Goal: Transaction & Acquisition: Obtain resource

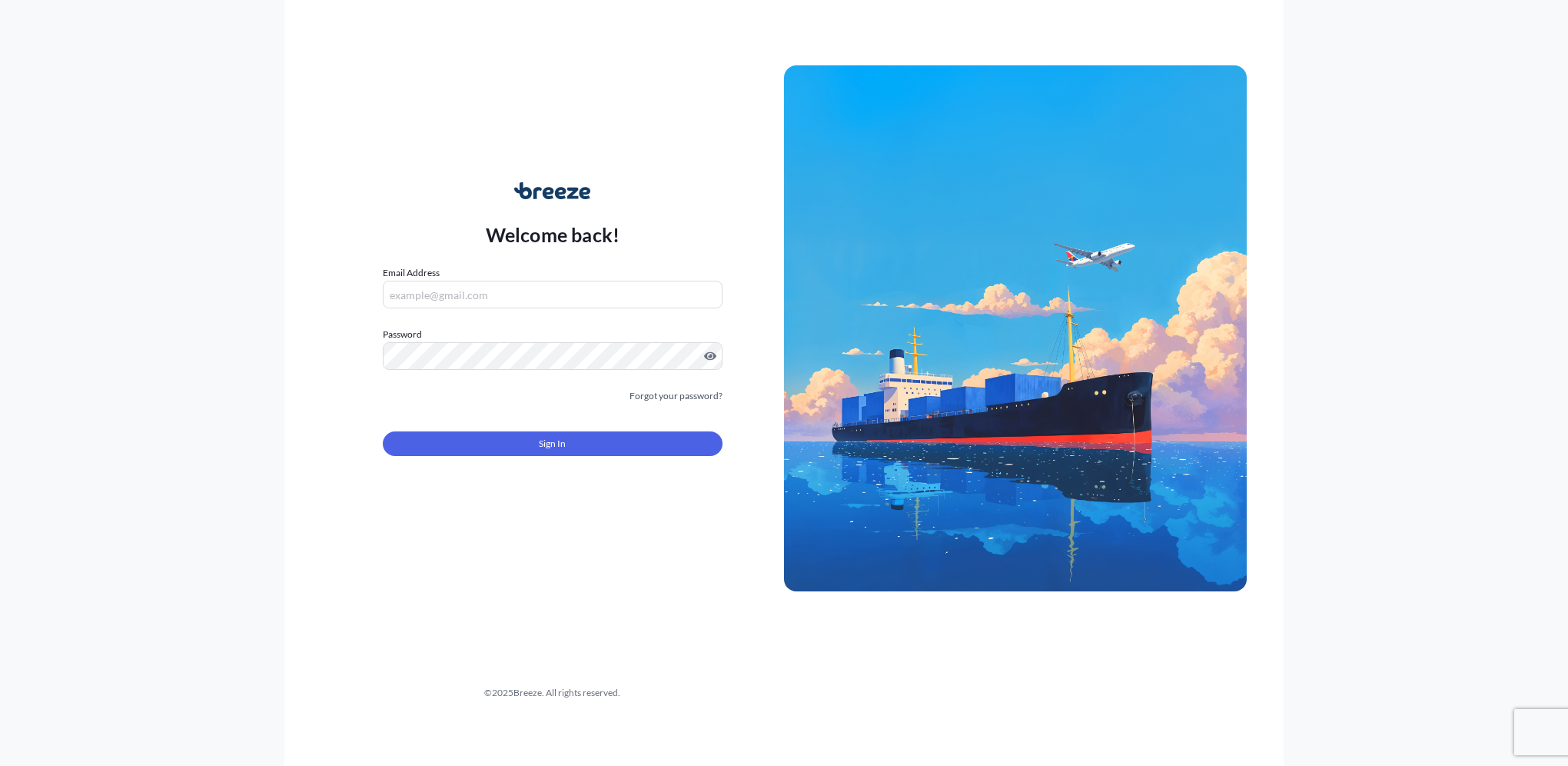
type input "[PERSON_NAME][EMAIL_ADDRESS][PERSON_NAME][DOMAIN_NAME]"
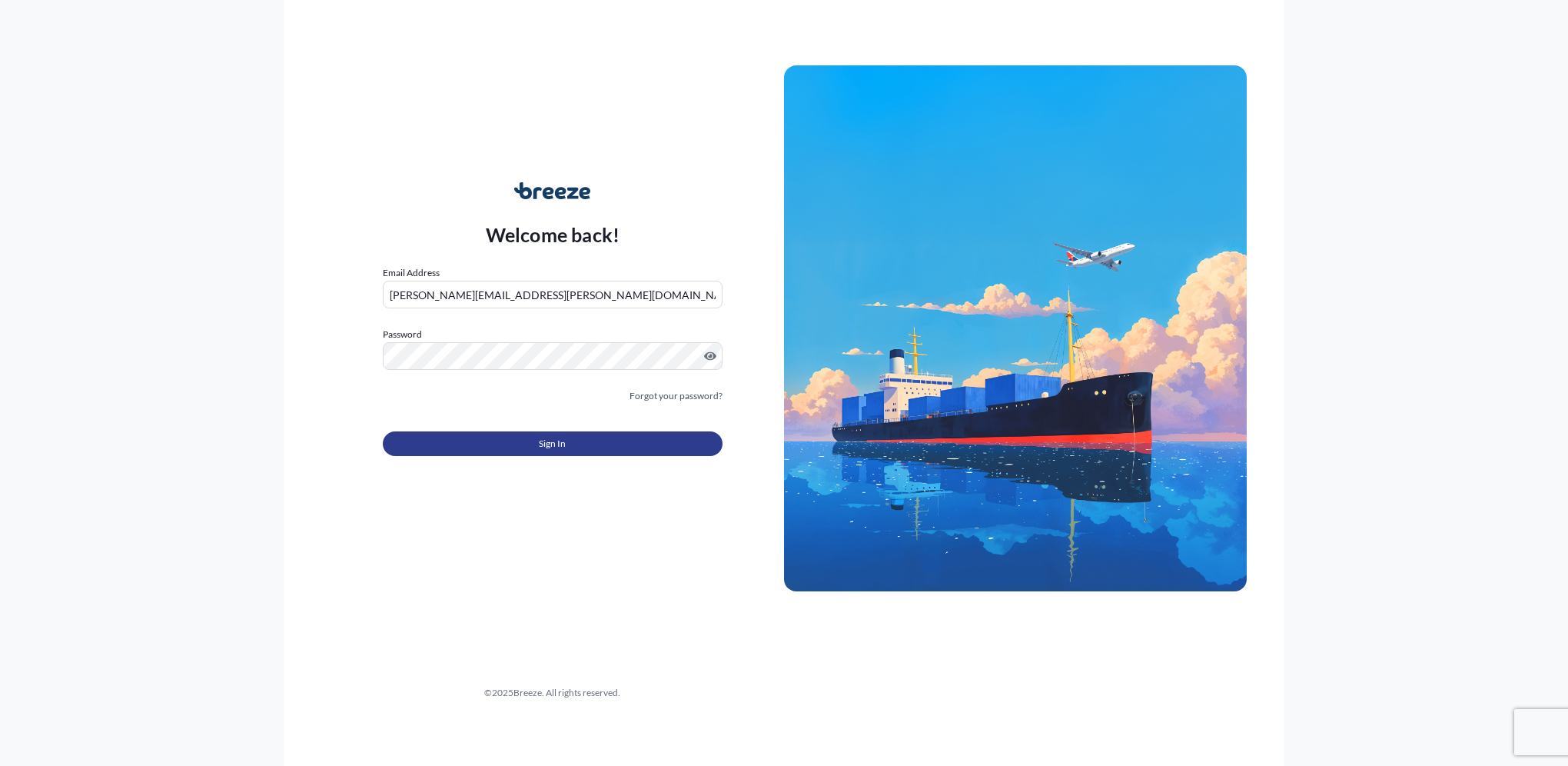
click at [534, 435] on button "Sign In" at bounding box center [553, 443] width 340 height 24
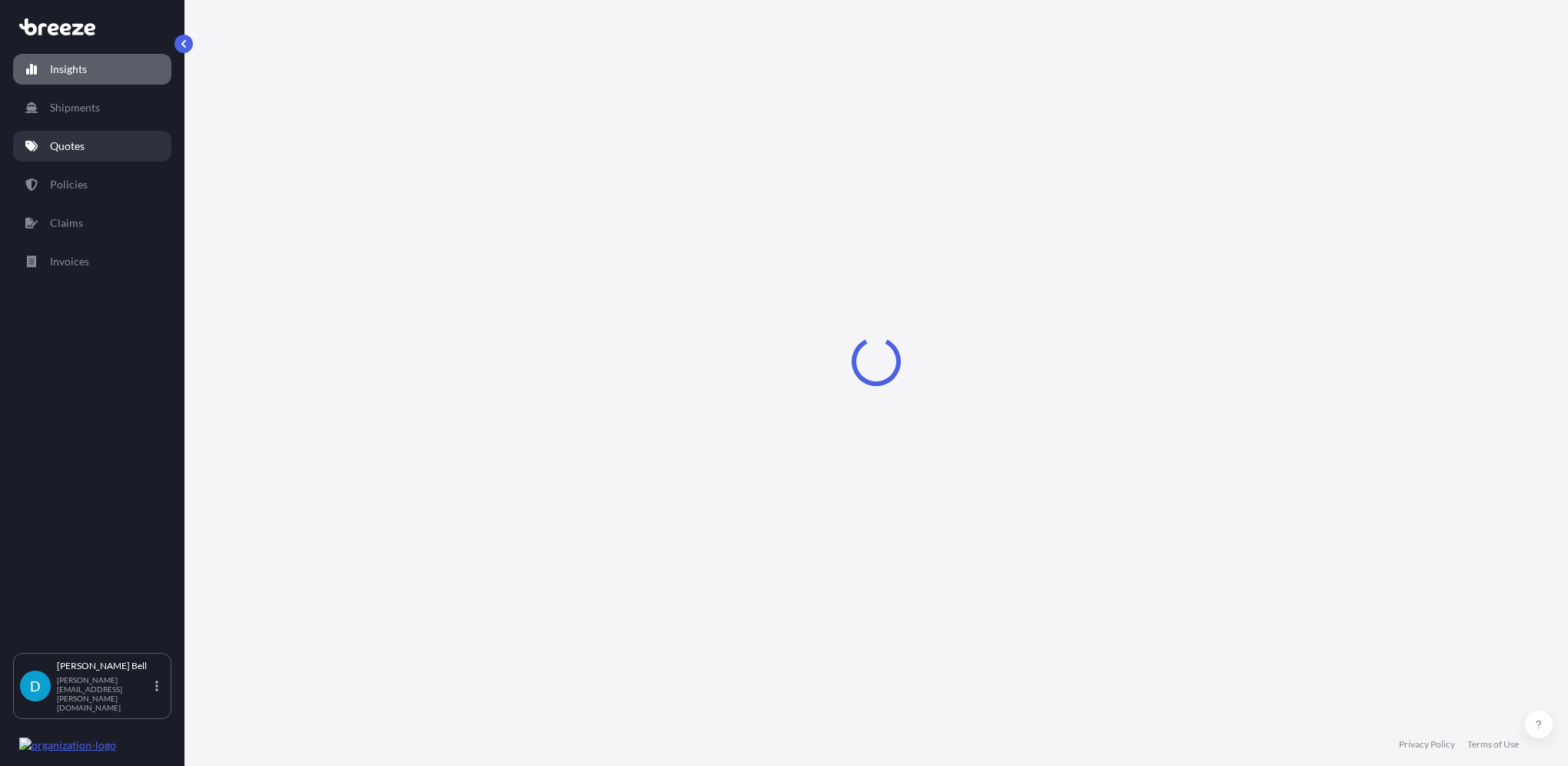
click at [92, 146] on link "Quotes" at bounding box center [92, 146] width 158 height 31
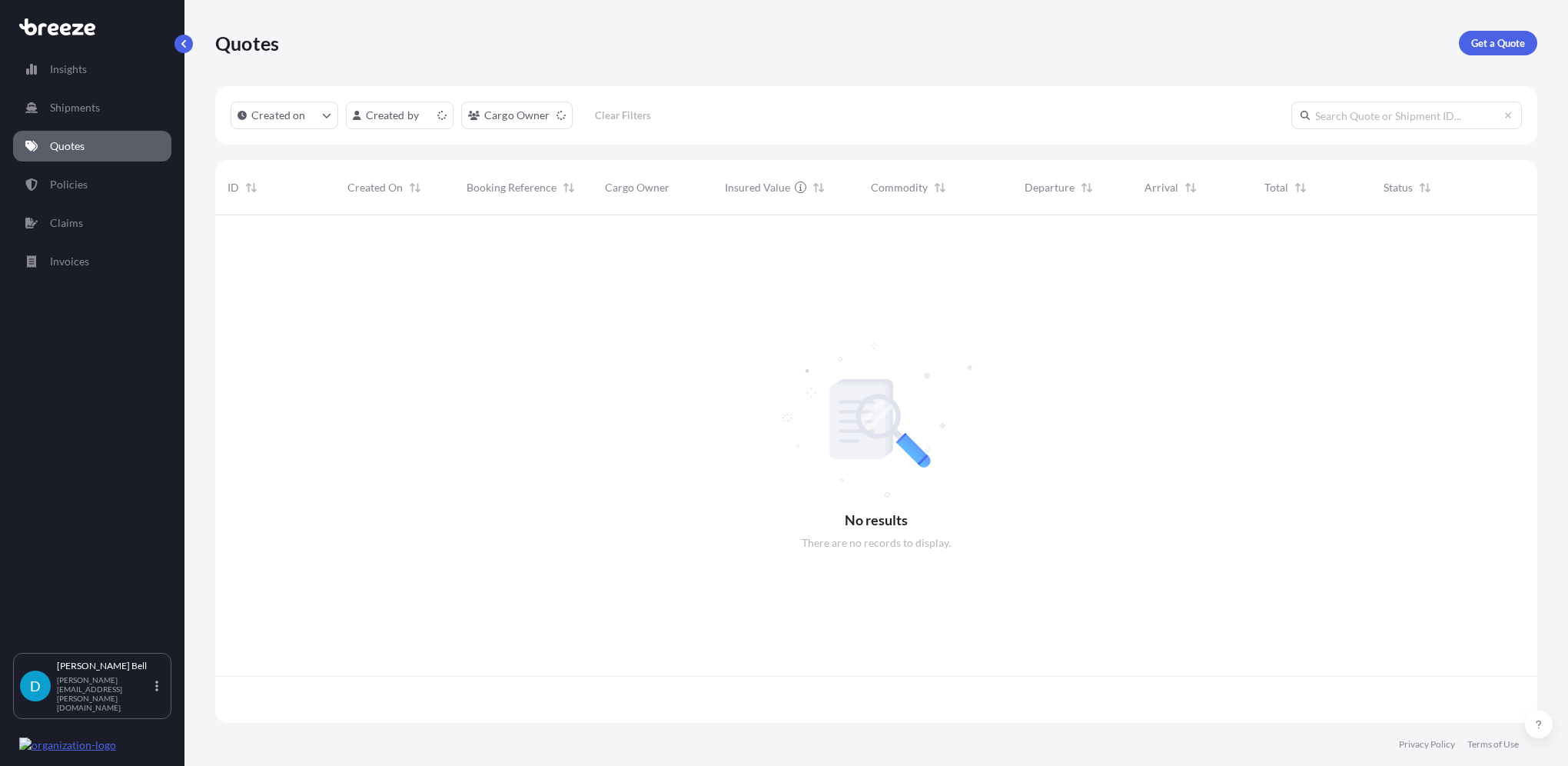
scroll to position [505, 1310]
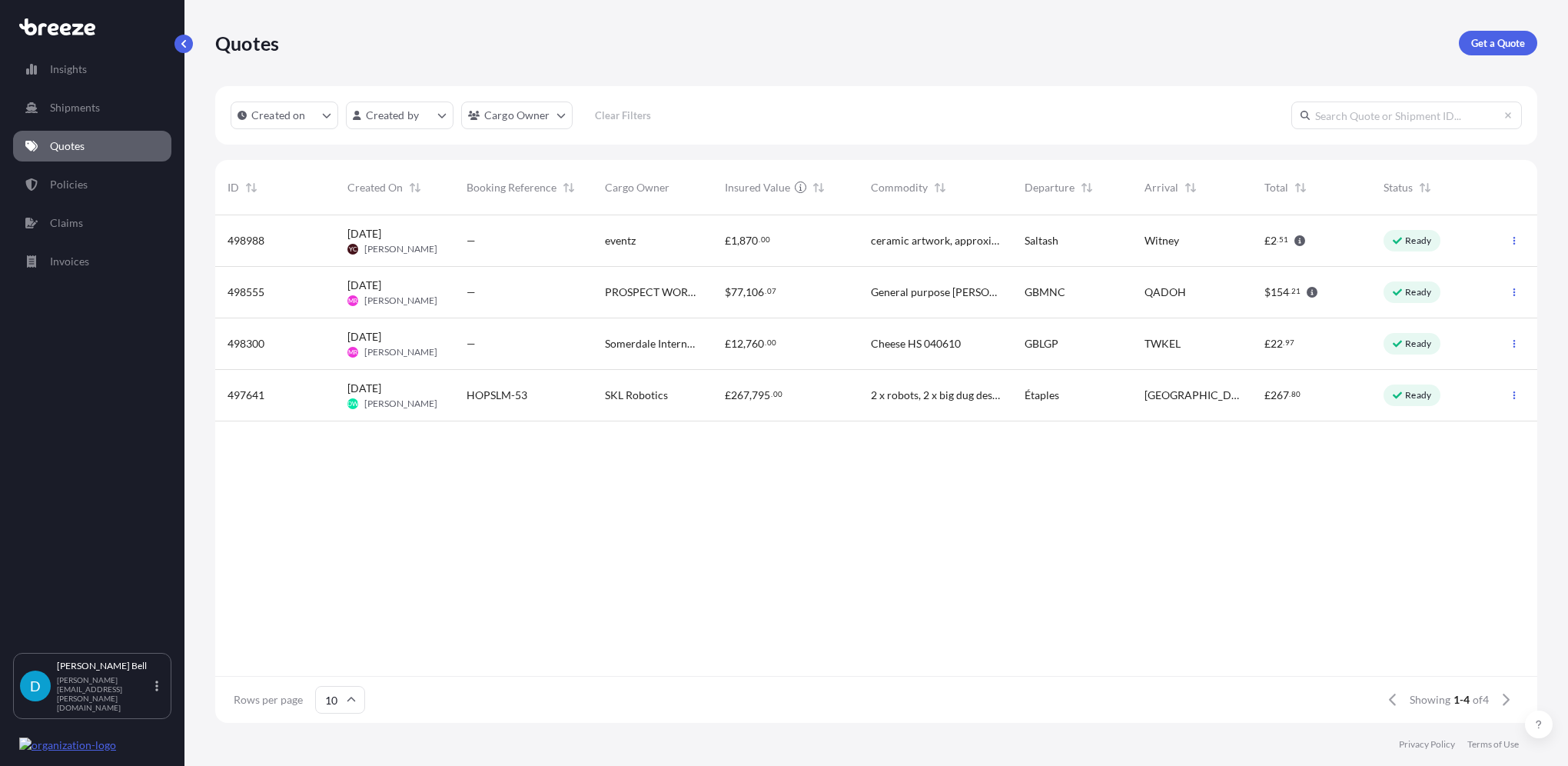
click at [1492, 28] on div "Quotes Get a Quote" at bounding box center [876, 43] width 1322 height 86
click at [1492, 41] on p "Get a Quote" at bounding box center [1498, 43] width 54 height 16
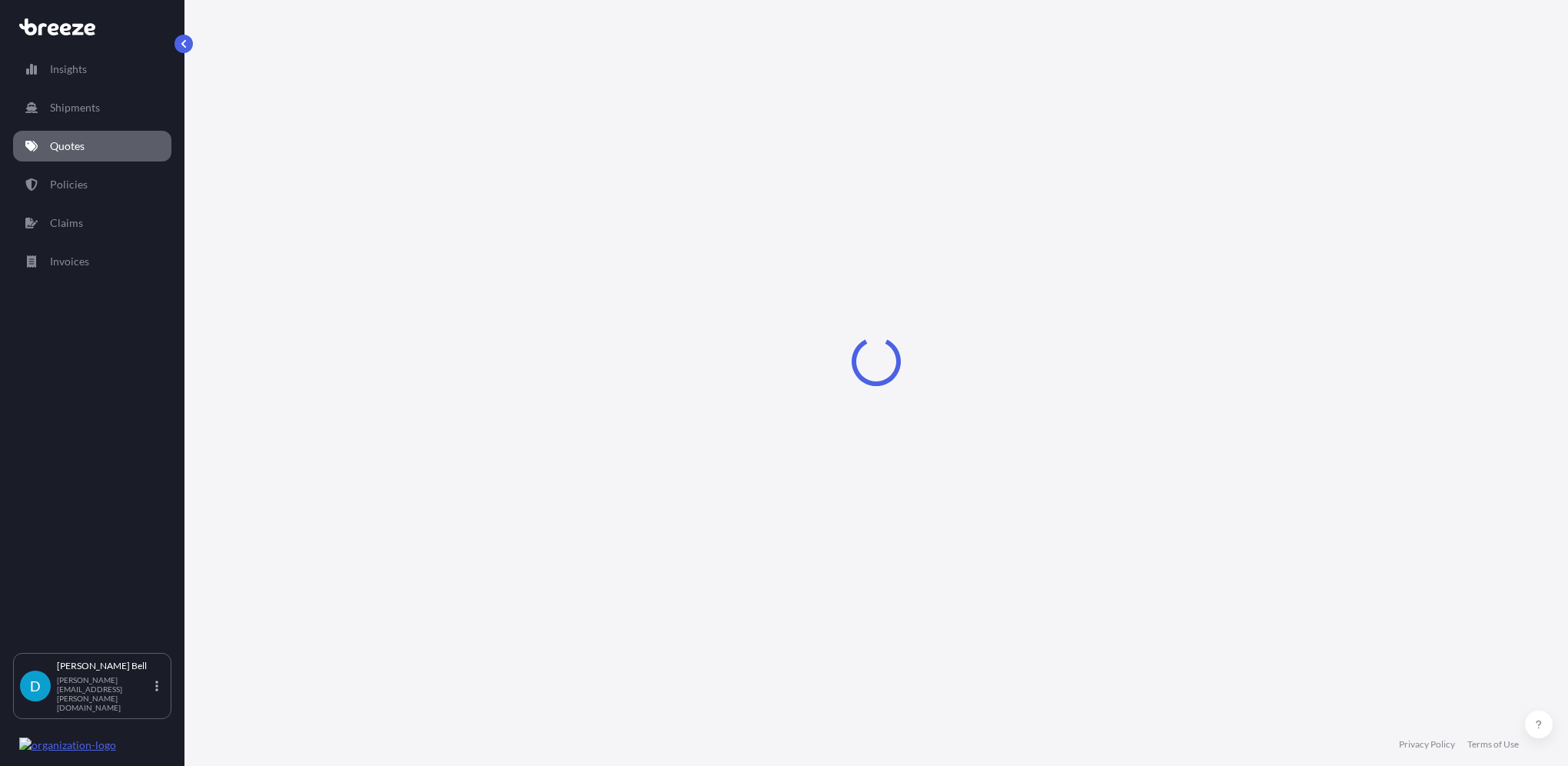
select select "Sea"
select select "1"
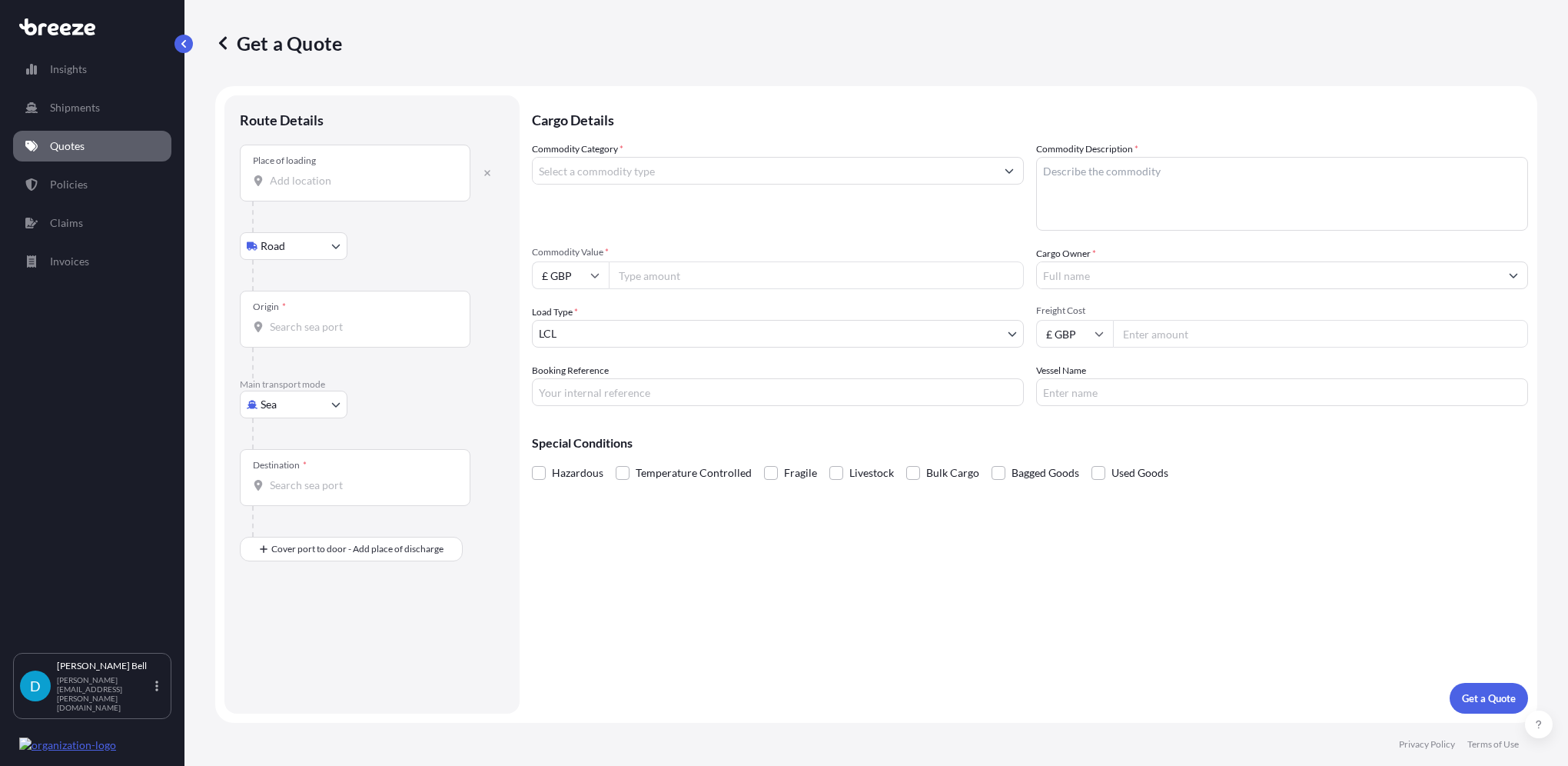
click at [337, 177] on input "Place of loading" at bounding box center [361, 181] width 181 height 16
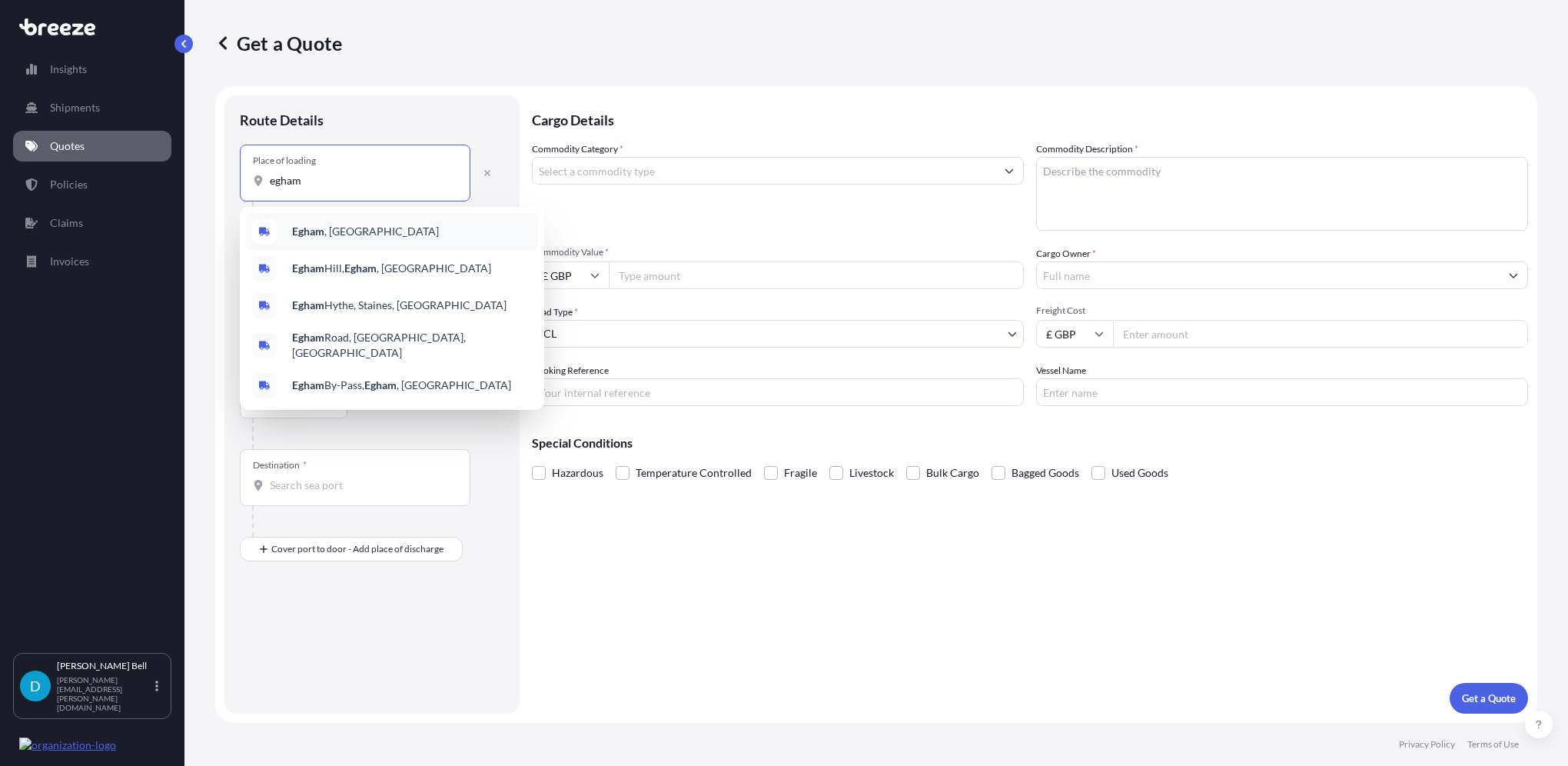
click at [324, 232] on span "Egham , [GEOGRAPHIC_DATA]" at bounding box center [365, 231] width 147 height 16
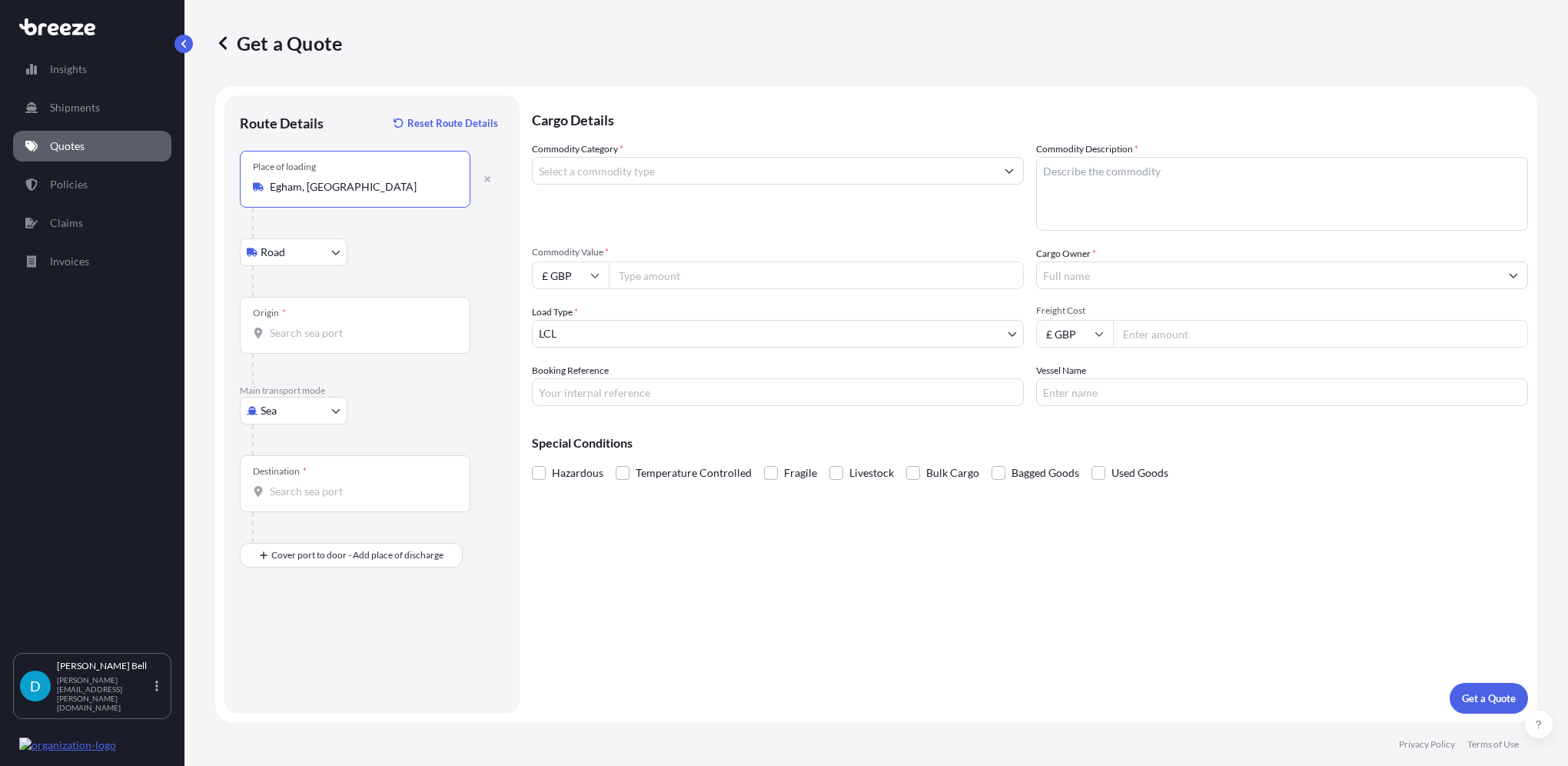
type input "Egham, [GEOGRAPHIC_DATA]"
click at [298, 412] on body "0 options available. 5 options available. Insights Shipments Quotes Policies Cl…" at bounding box center [784, 383] width 1568 height 766
click at [307, 498] on div "Road" at bounding box center [294, 505] width 95 height 28
select select "Road"
click at [306, 345] on input "Destination *" at bounding box center [361, 346] width 181 height 16
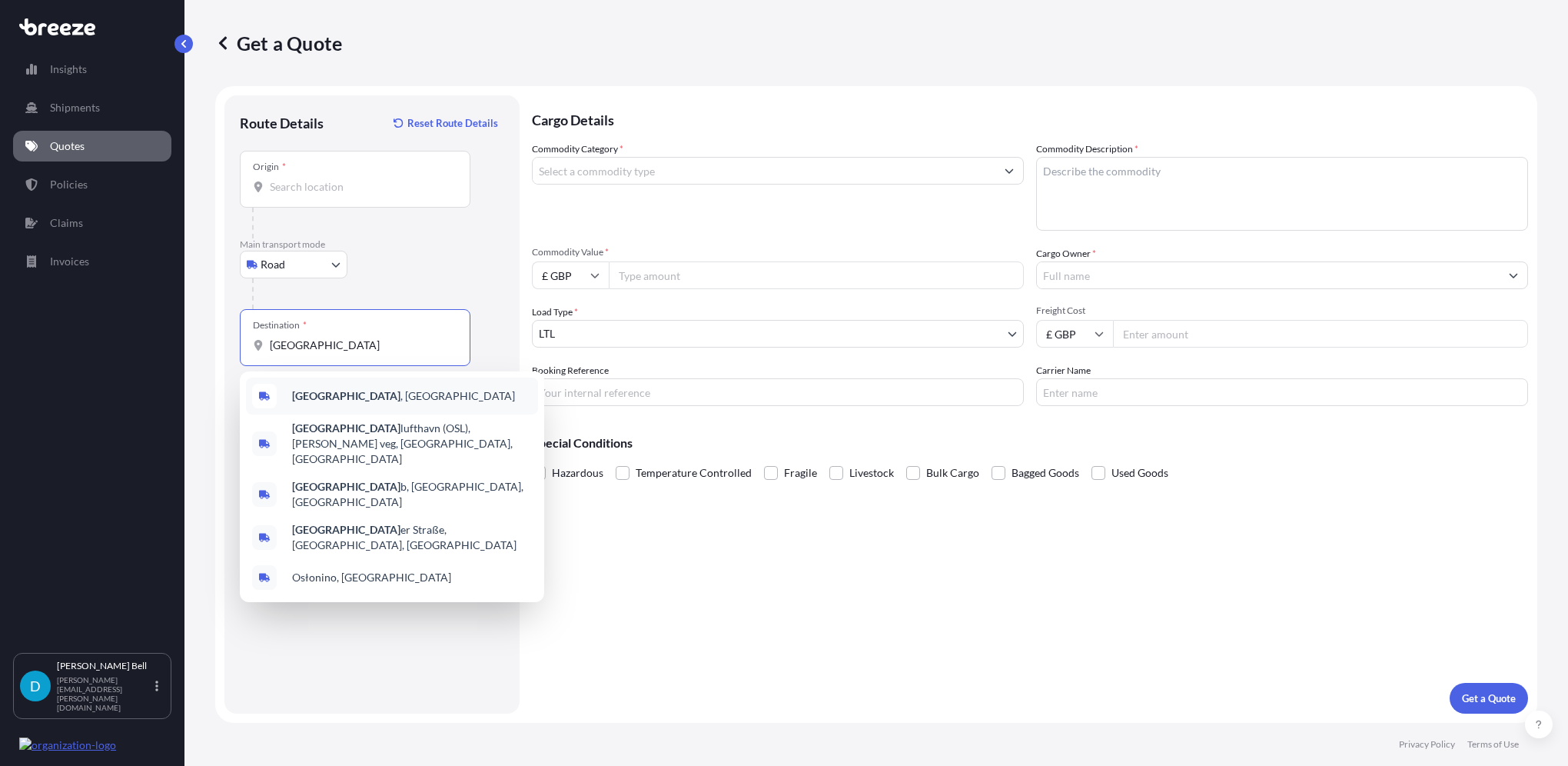
click at [303, 391] on b "[GEOGRAPHIC_DATA]" at bounding box center [346, 395] width 109 height 13
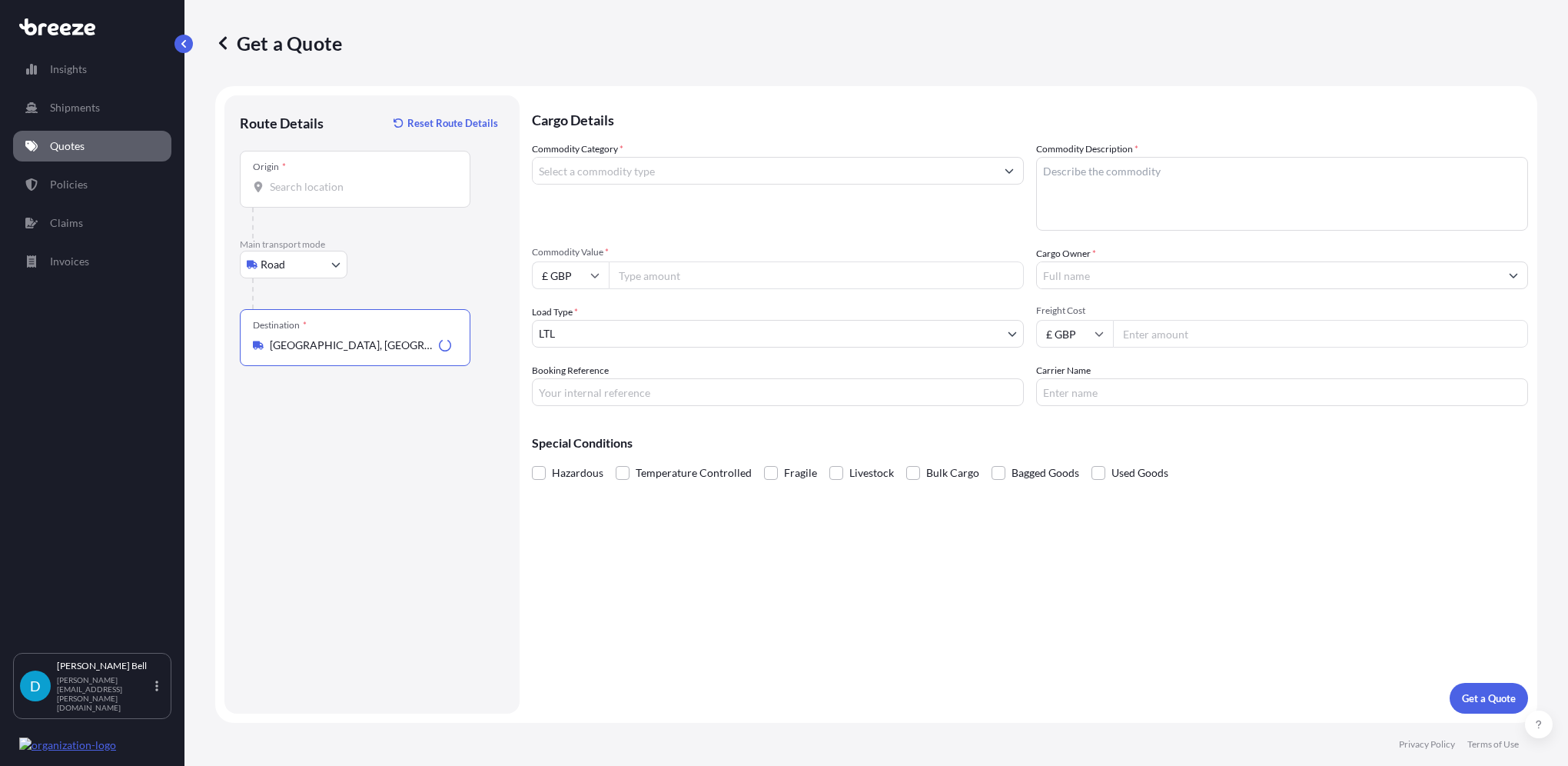
type input "[GEOGRAPHIC_DATA], [GEOGRAPHIC_DATA]"
click at [606, 172] on input "Commodity Category *" at bounding box center [764, 170] width 463 height 28
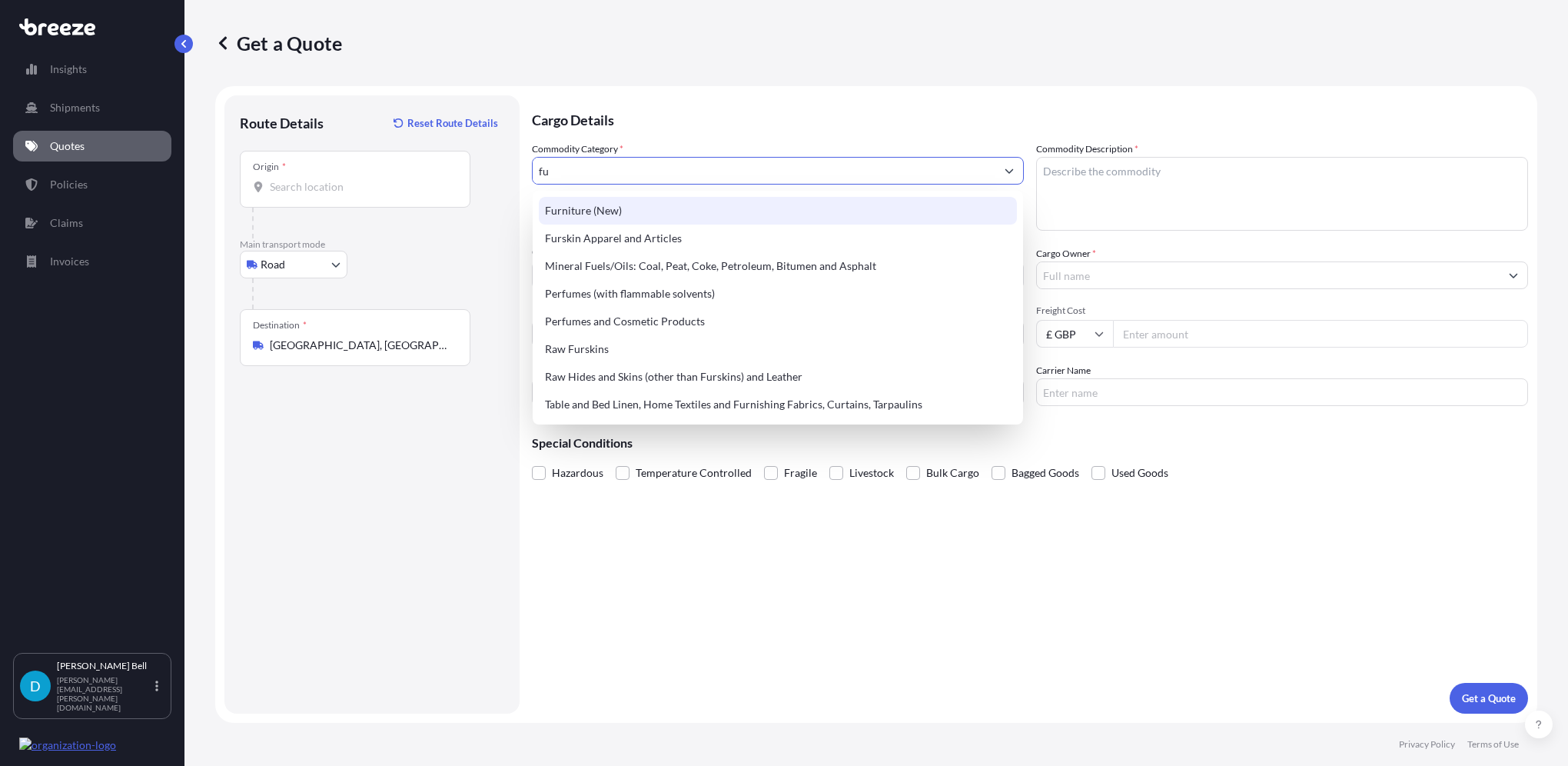
click at [605, 172] on input "fu" at bounding box center [764, 170] width 463 height 28
type input "f"
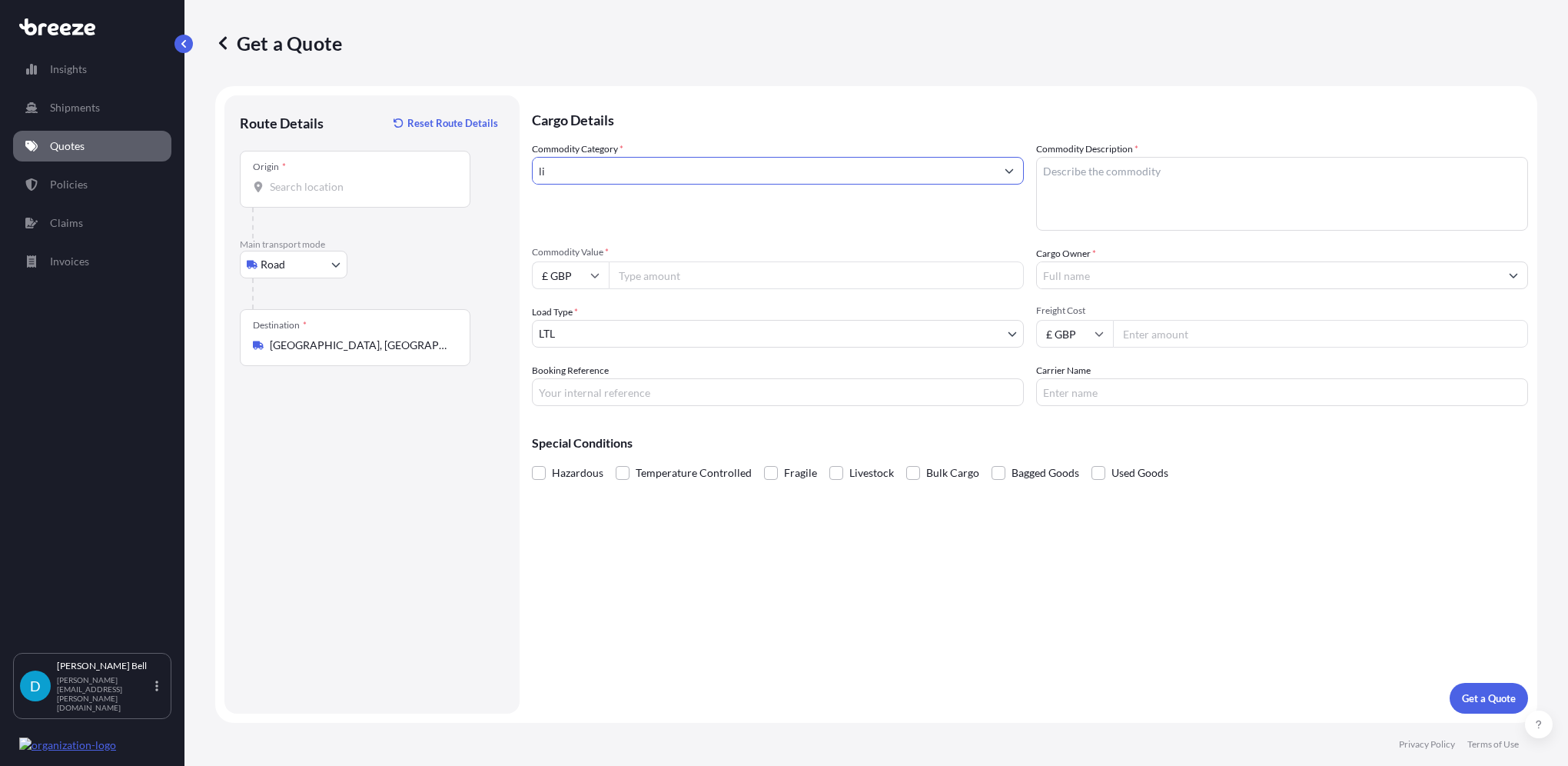
type input "l"
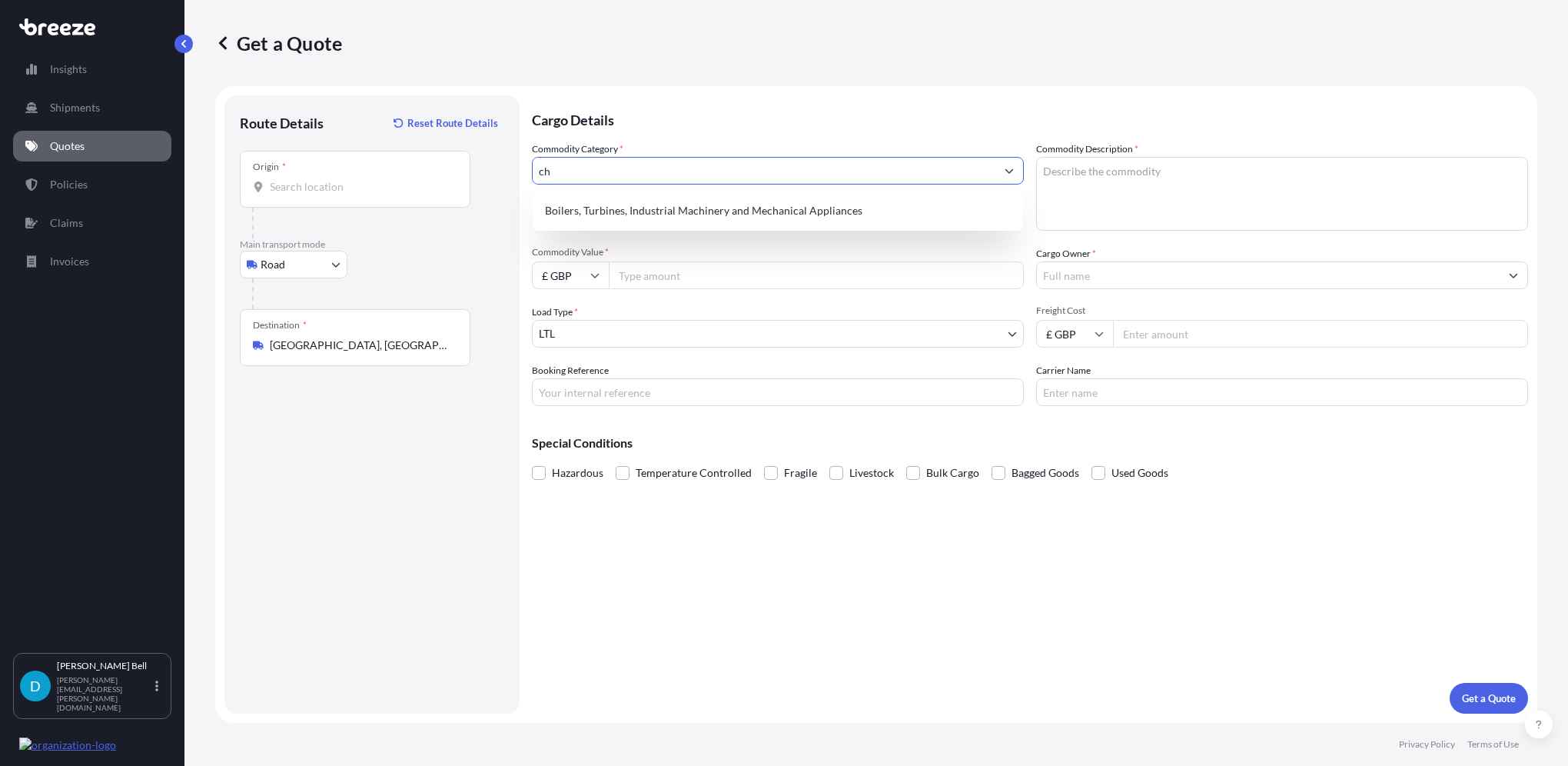
type input "c"
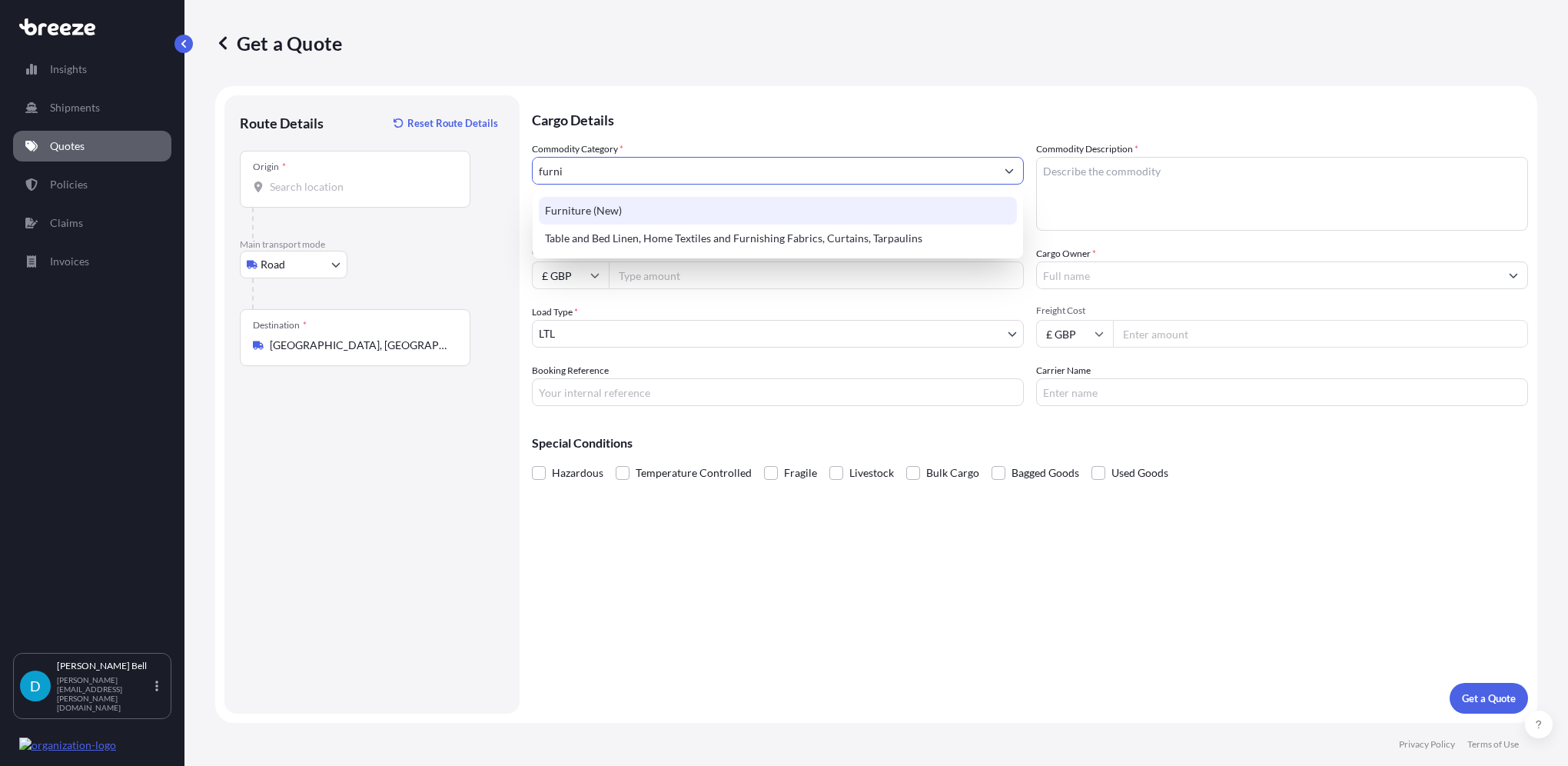
click at [694, 214] on div "Furniture (New)" at bounding box center [778, 210] width 478 height 28
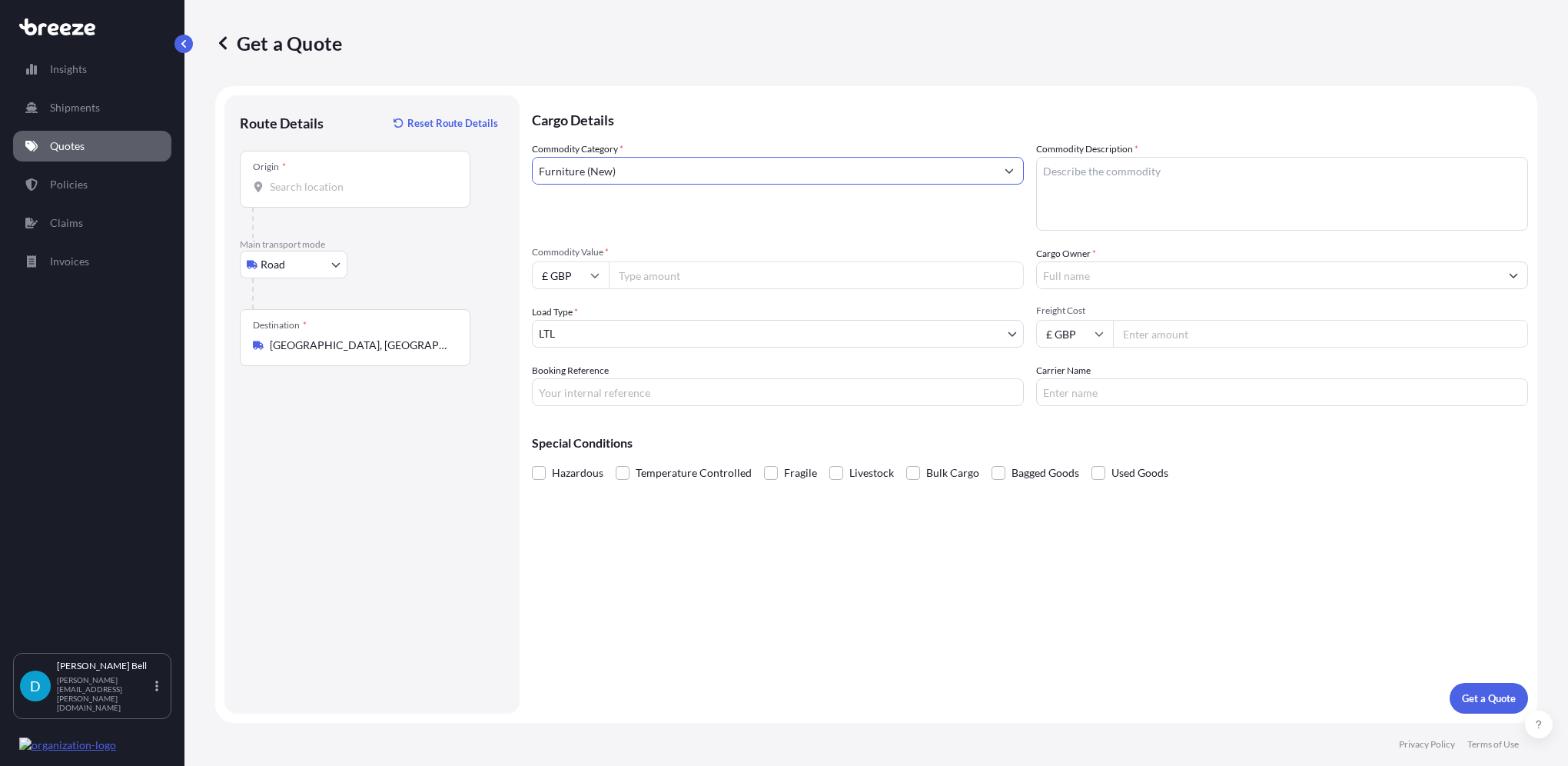
type input "Furniture (New)"
click at [1067, 187] on textarea "Commodity Description *" at bounding box center [1281, 194] width 492 height 74
type textarea "Crated chandeliers"
click at [806, 275] on input "Commodity Value *" at bounding box center [815, 275] width 415 height 28
click at [593, 270] on input "£ GBP" at bounding box center [571, 275] width 77 height 28
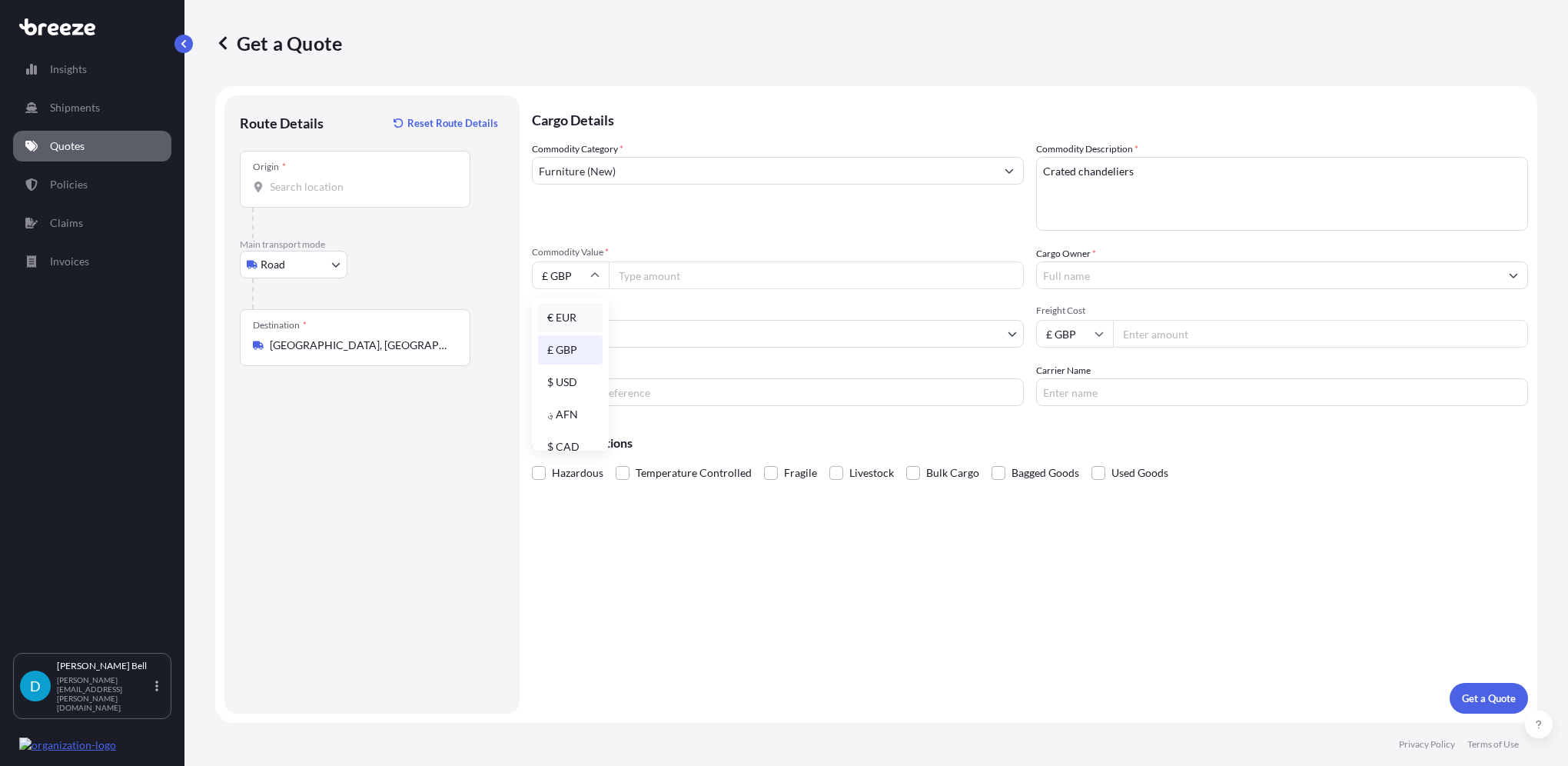
click at [575, 320] on div "€ EUR" at bounding box center [571, 317] width 65 height 29
type input "€ EUR"
click at [658, 286] on input "Commodity Value *" at bounding box center [815, 275] width 415 height 28
type input "9654.93"
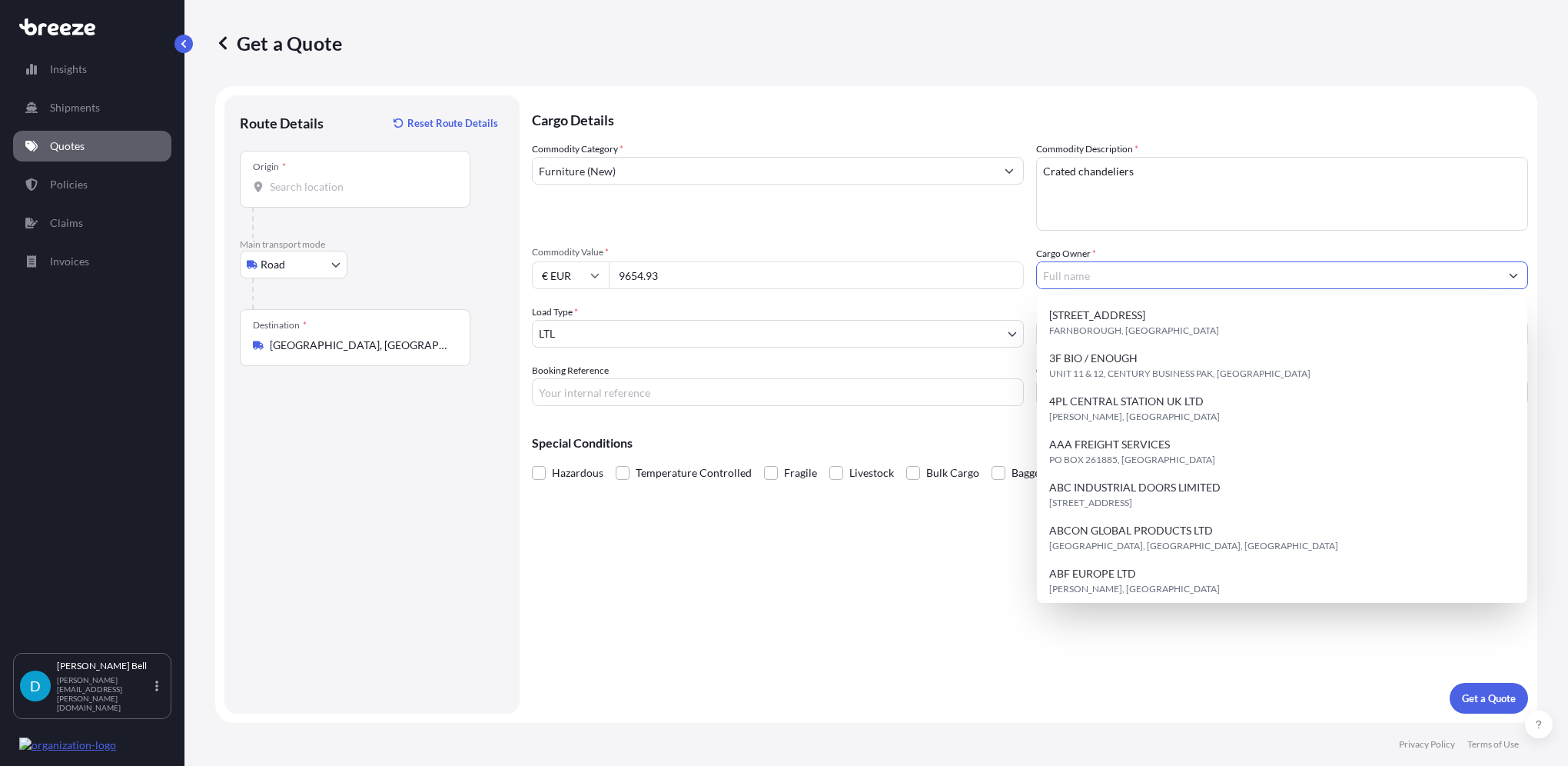
click at [1235, 282] on input "Cargo Owner *" at bounding box center [1268, 275] width 463 height 28
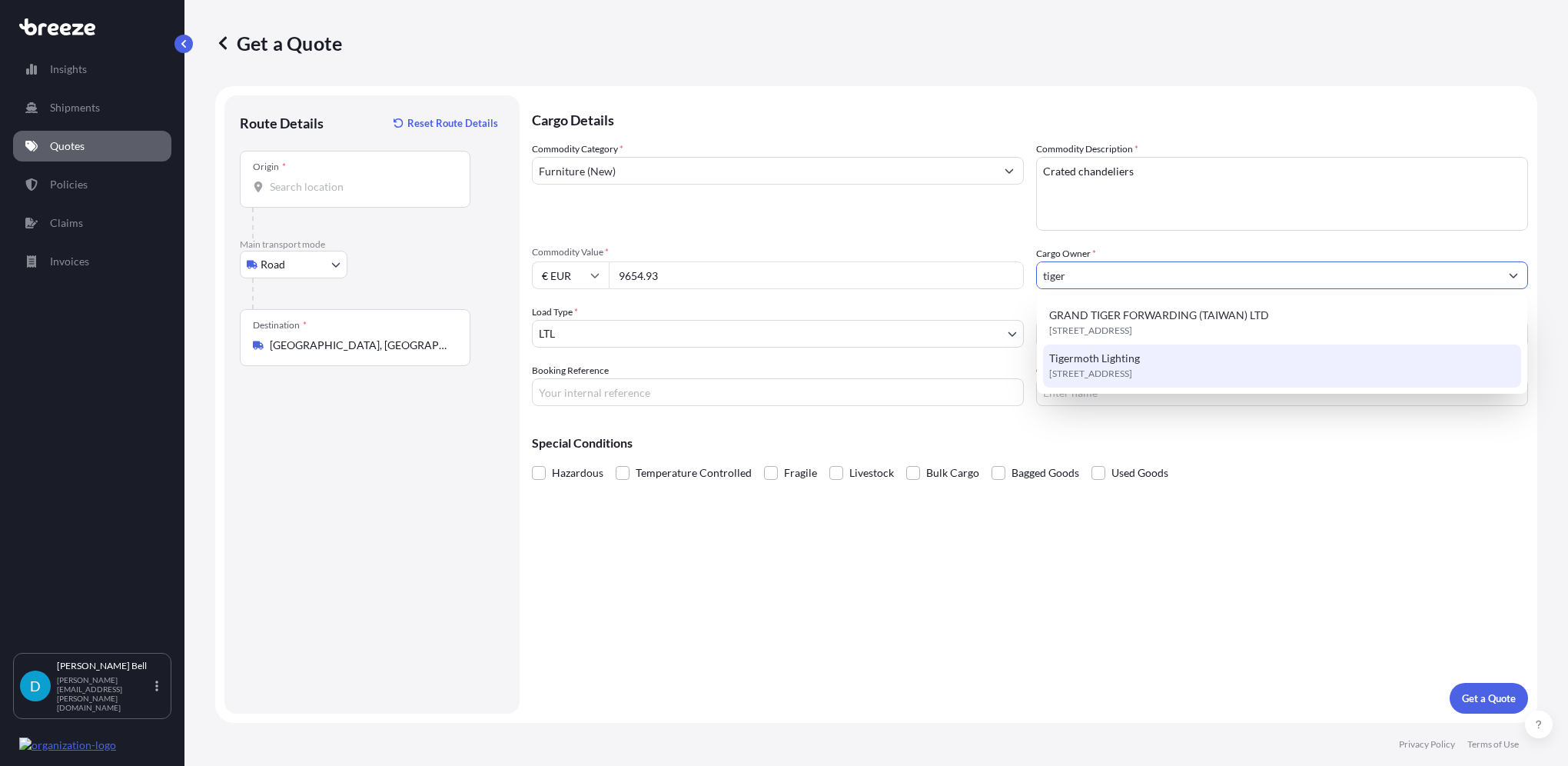
click at [1133, 369] on span "[STREET_ADDRESS]" at bounding box center [1090, 374] width 83 height 16
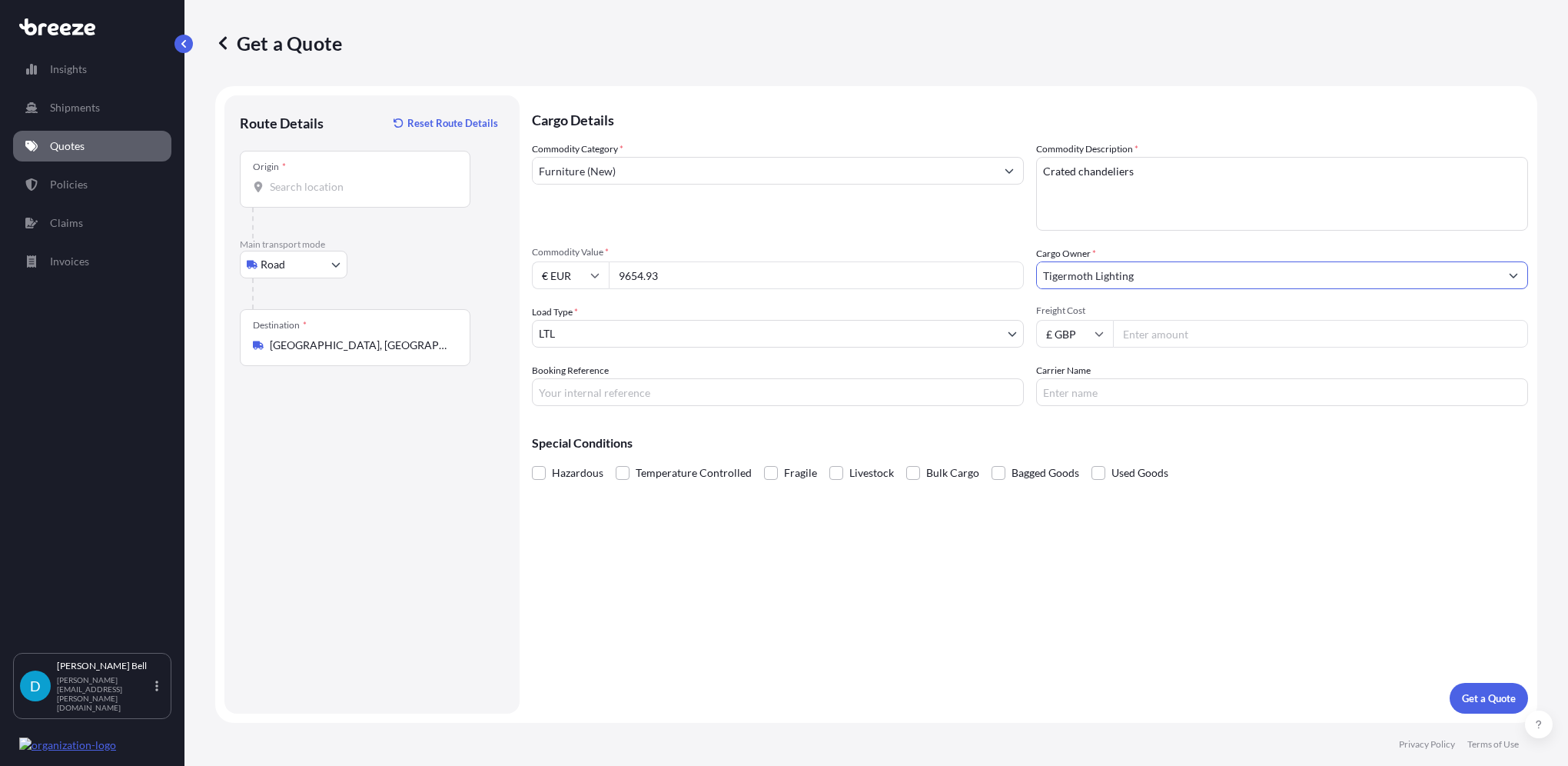
type input "Tigermoth Lighting"
click at [660, 394] on input "Booking Reference" at bounding box center [778, 391] width 492 height 28
type input "SFFA00091606"
type input "N"
type input "DHL"
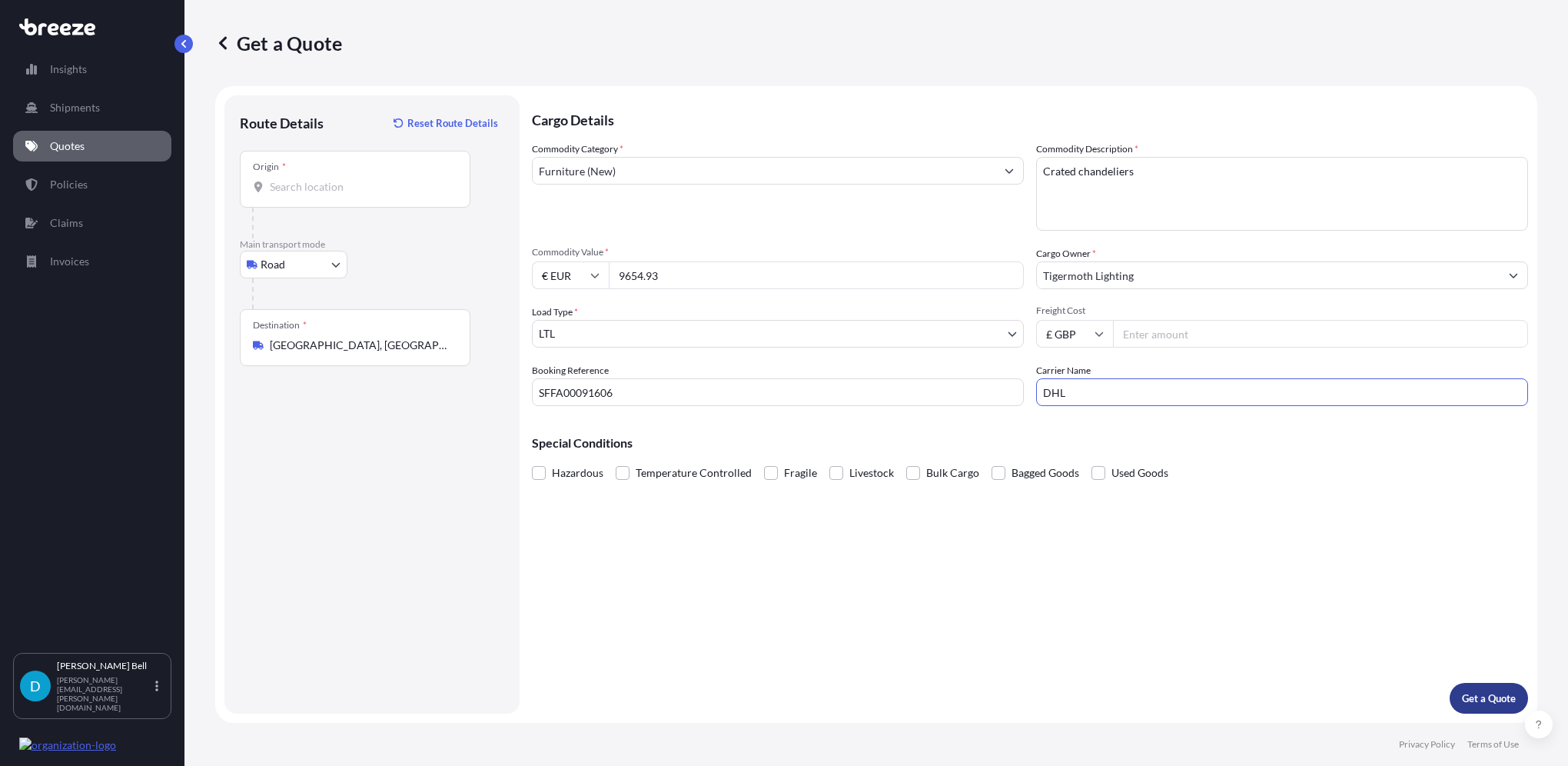
click at [1483, 704] on p "Get a Quote" at bounding box center [1488, 698] width 54 height 16
click at [366, 191] on input "Origin * Please select an origin" at bounding box center [361, 187] width 181 height 16
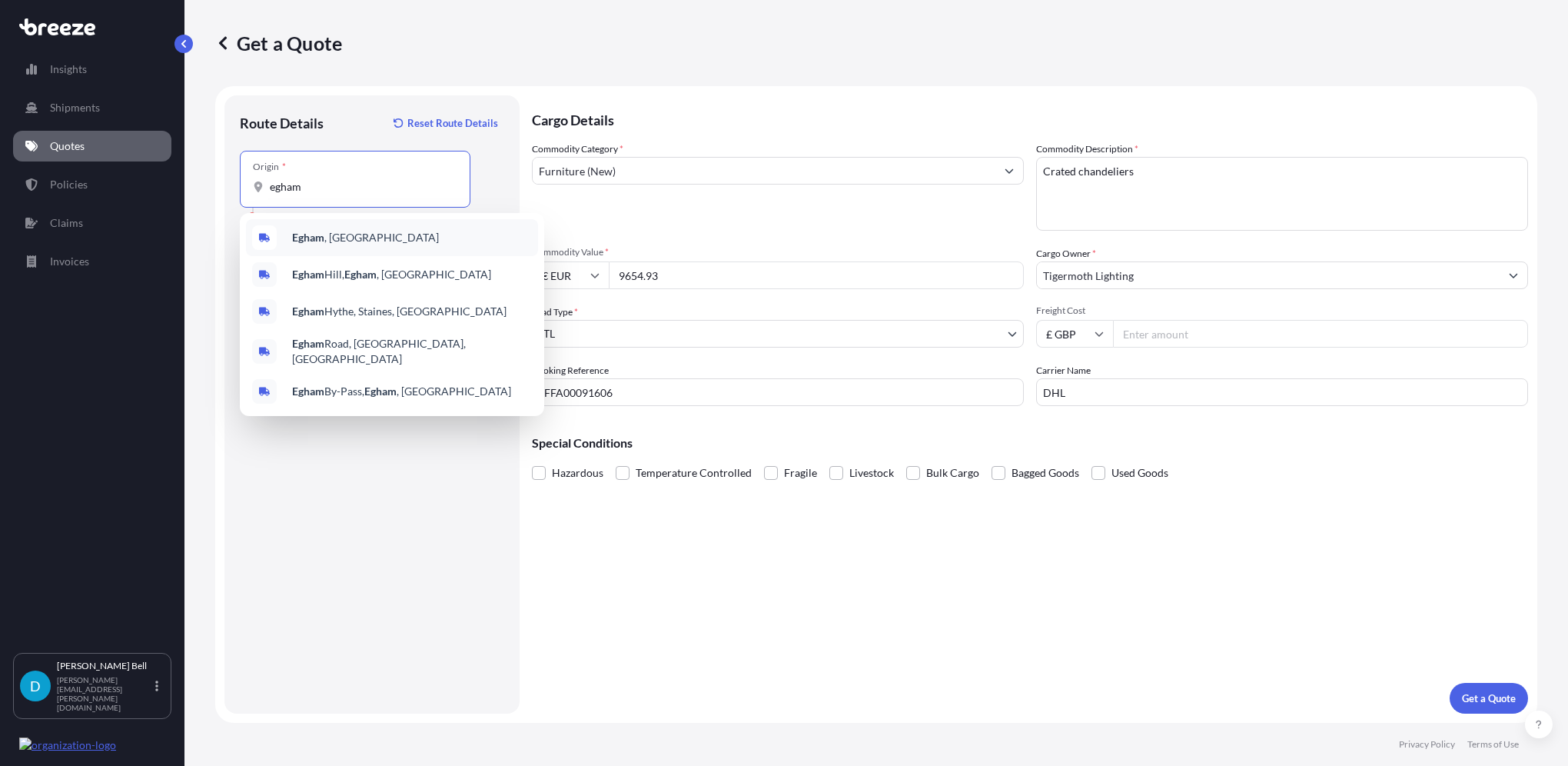
click at [359, 235] on div "Egham , [GEOGRAPHIC_DATA]" at bounding box center [392, 237] width 292 height 37
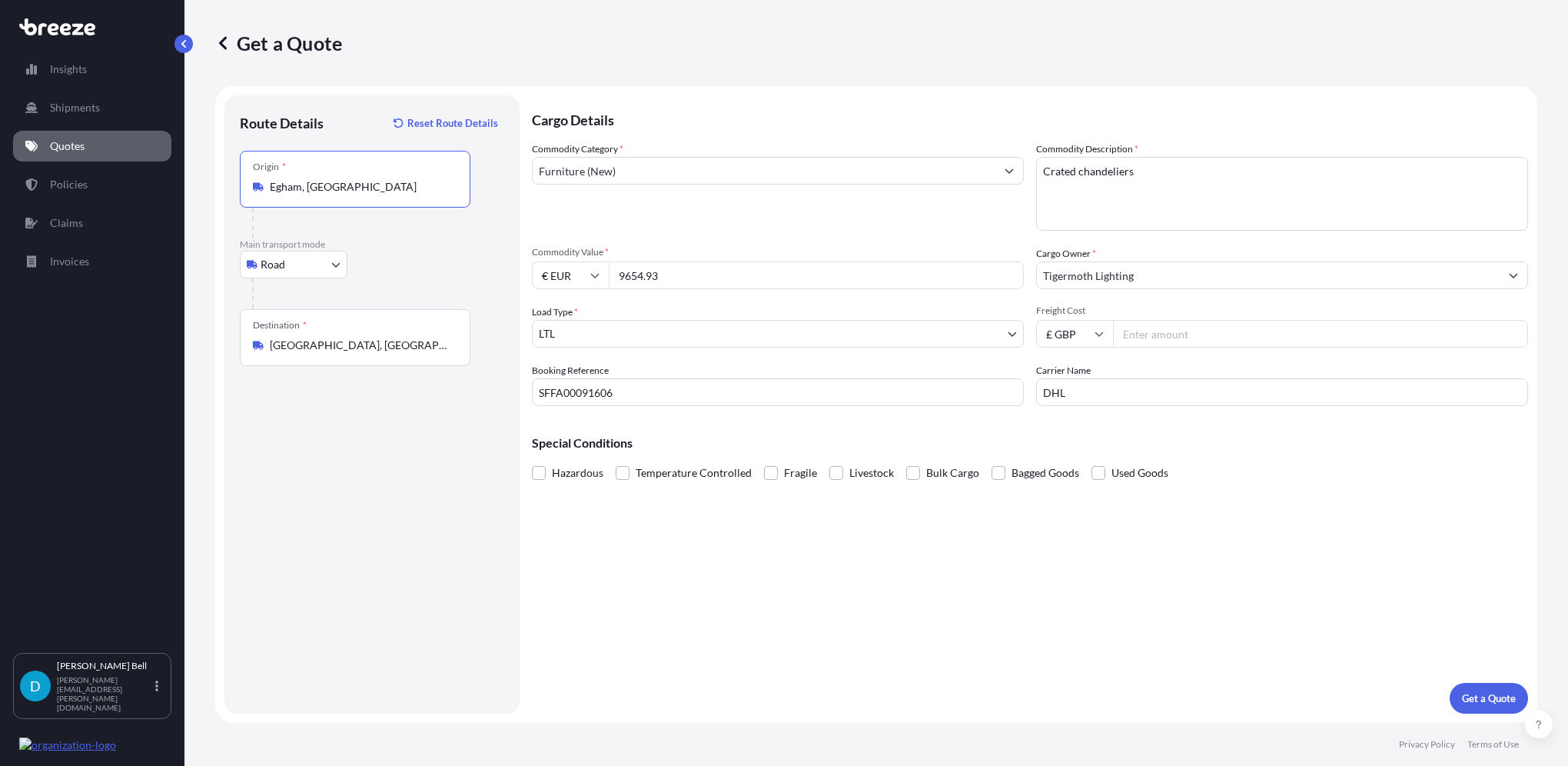
type input "Egham, [GEOGRAPHIC_DATA]"
click at [390, 246] on p "Main transport mode" at bounding box center [372, 245] width 264 height 13
click at [1473, 700] on p "Get a Quote" at bounding box center [1488, 698] width 54 height 16
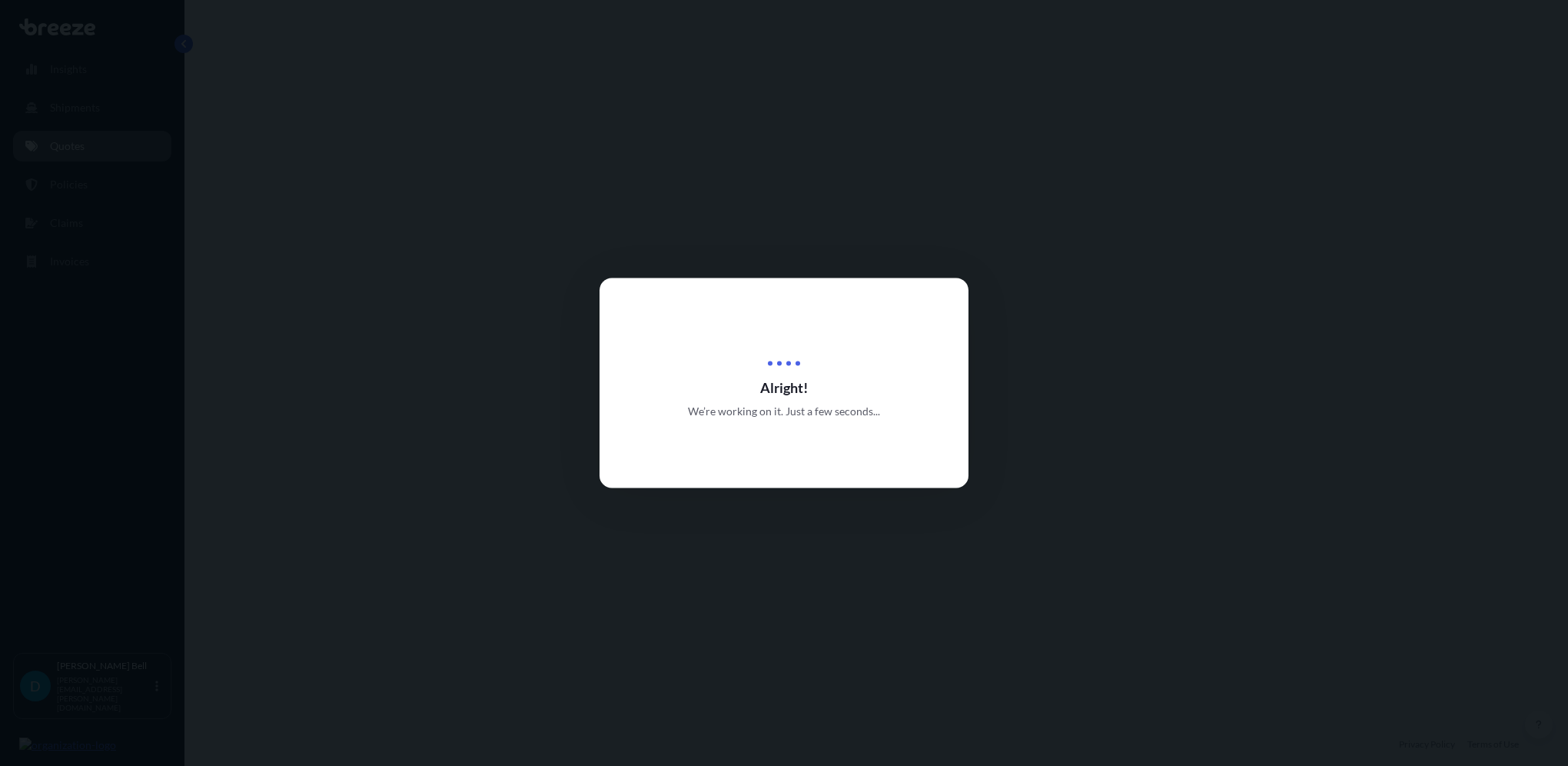
select select "Road"
select select "1"
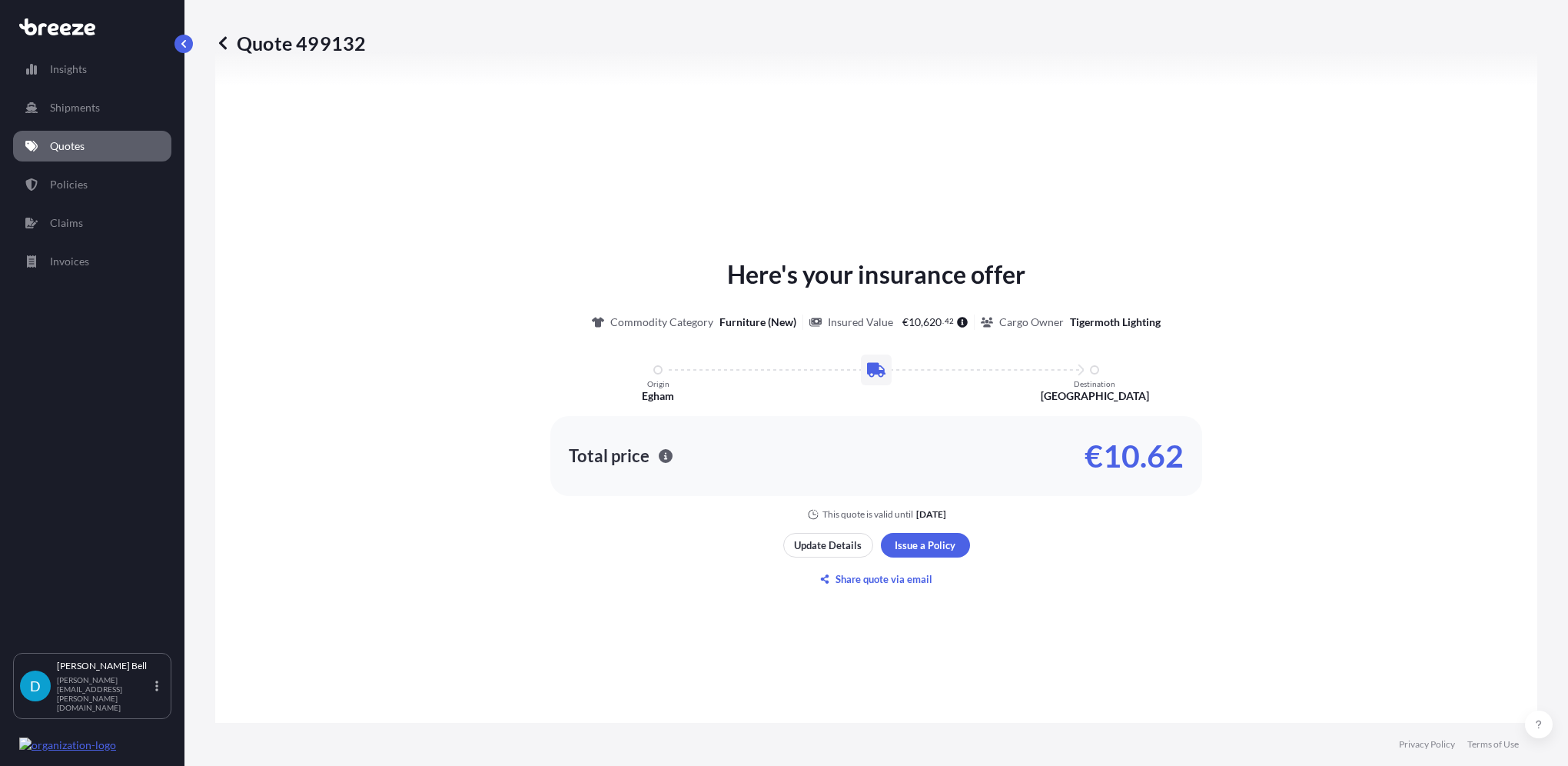
scroll to position [309, 0]
